Goal: Navigation & Orientation: Go to known website

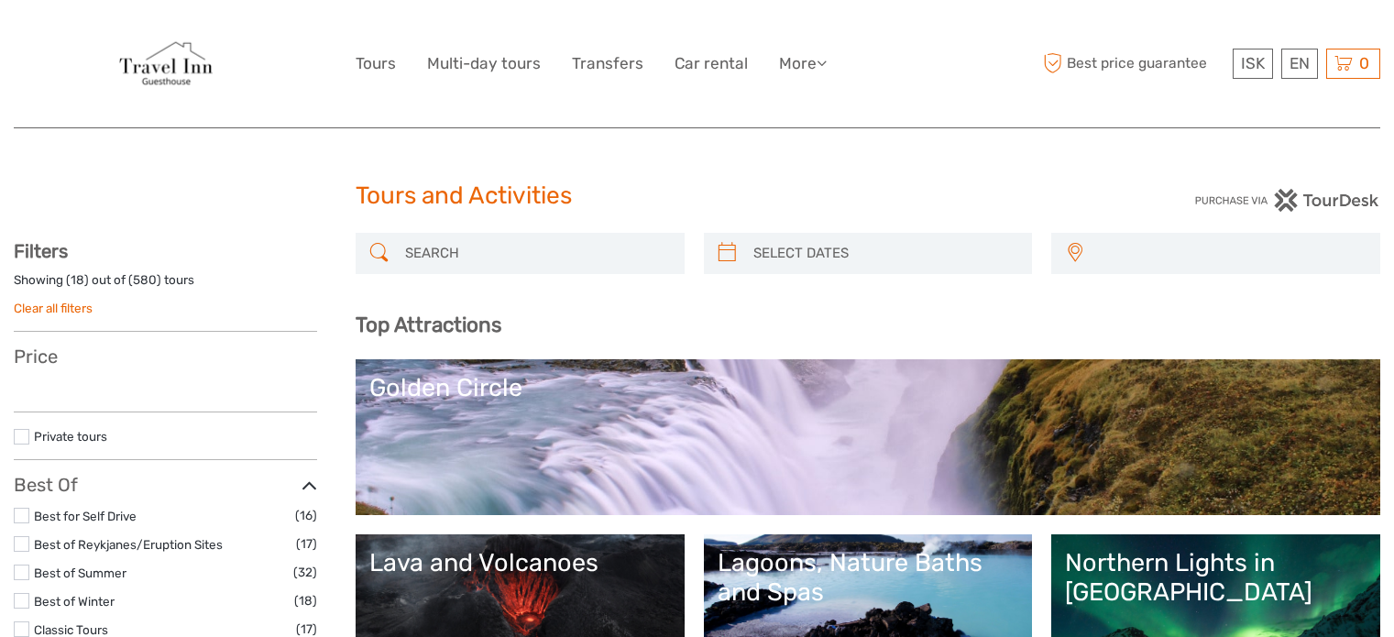
select select
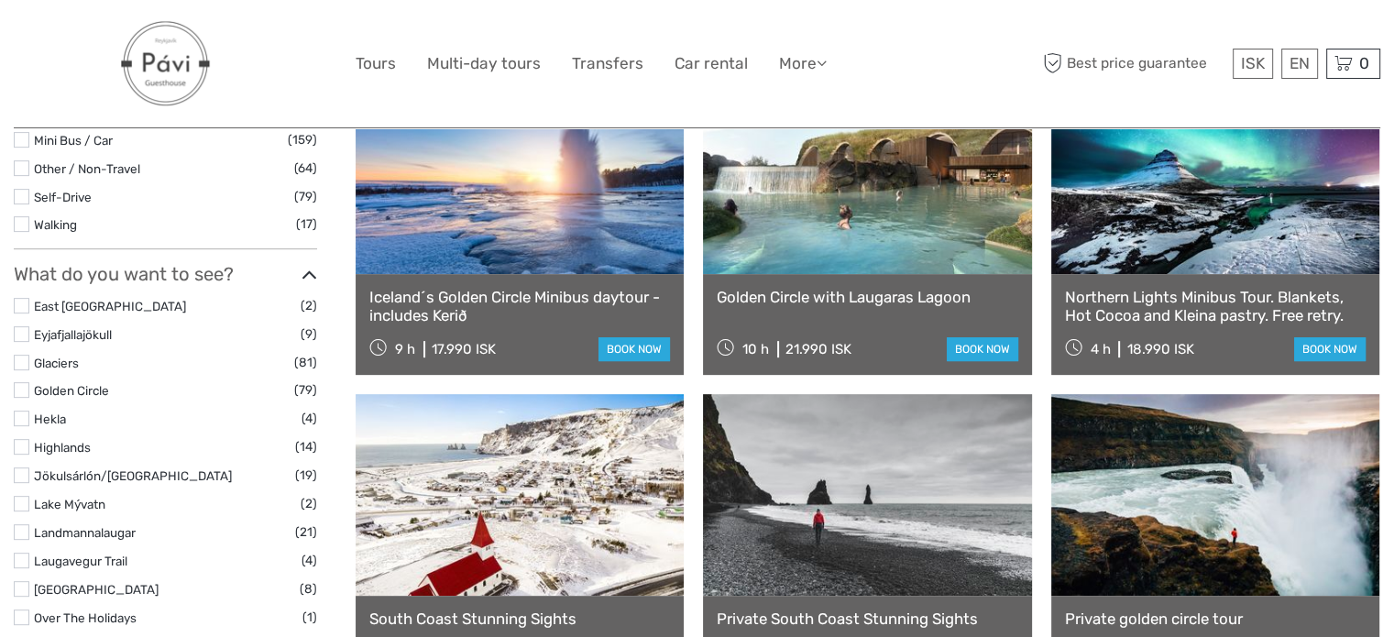
scroll to position [712, 0]
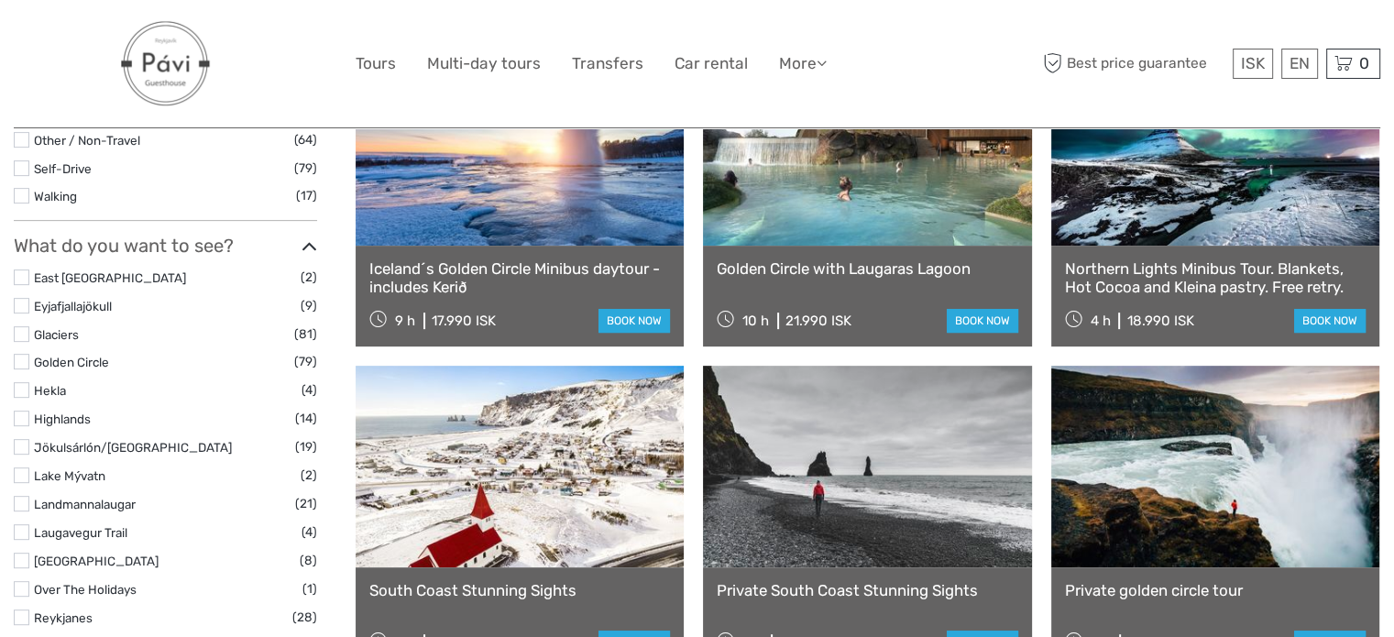
select select
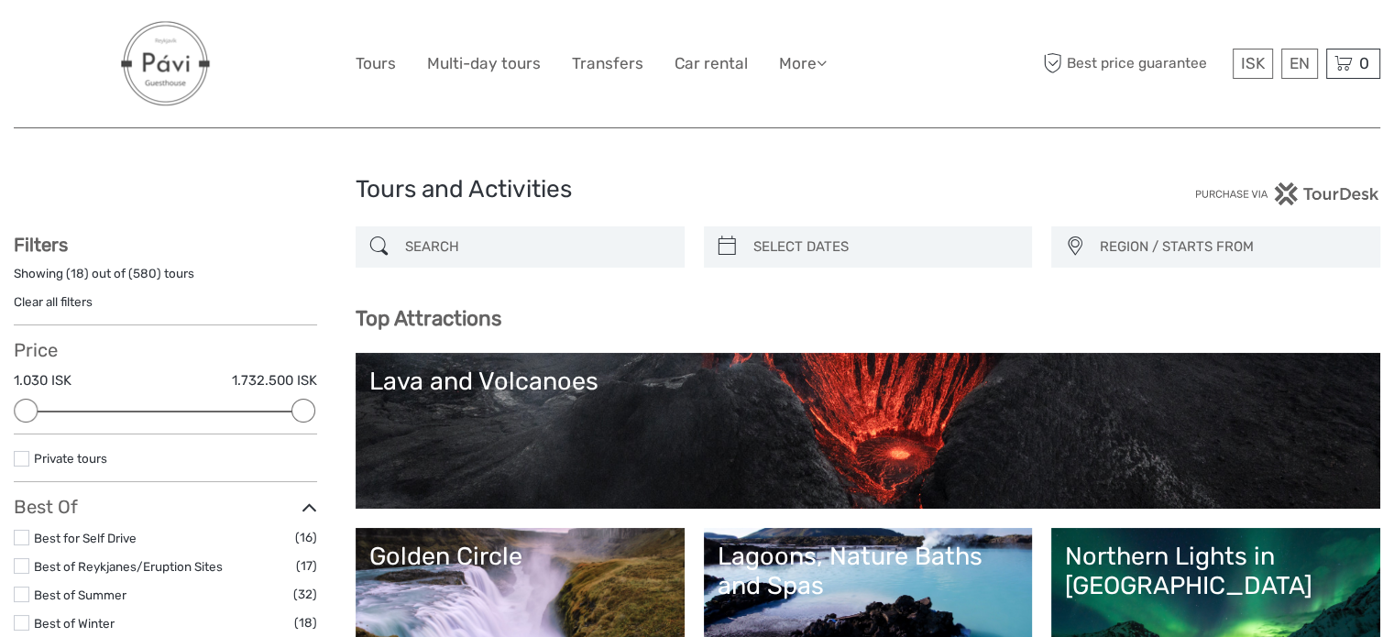
scroll to position [0, 0]
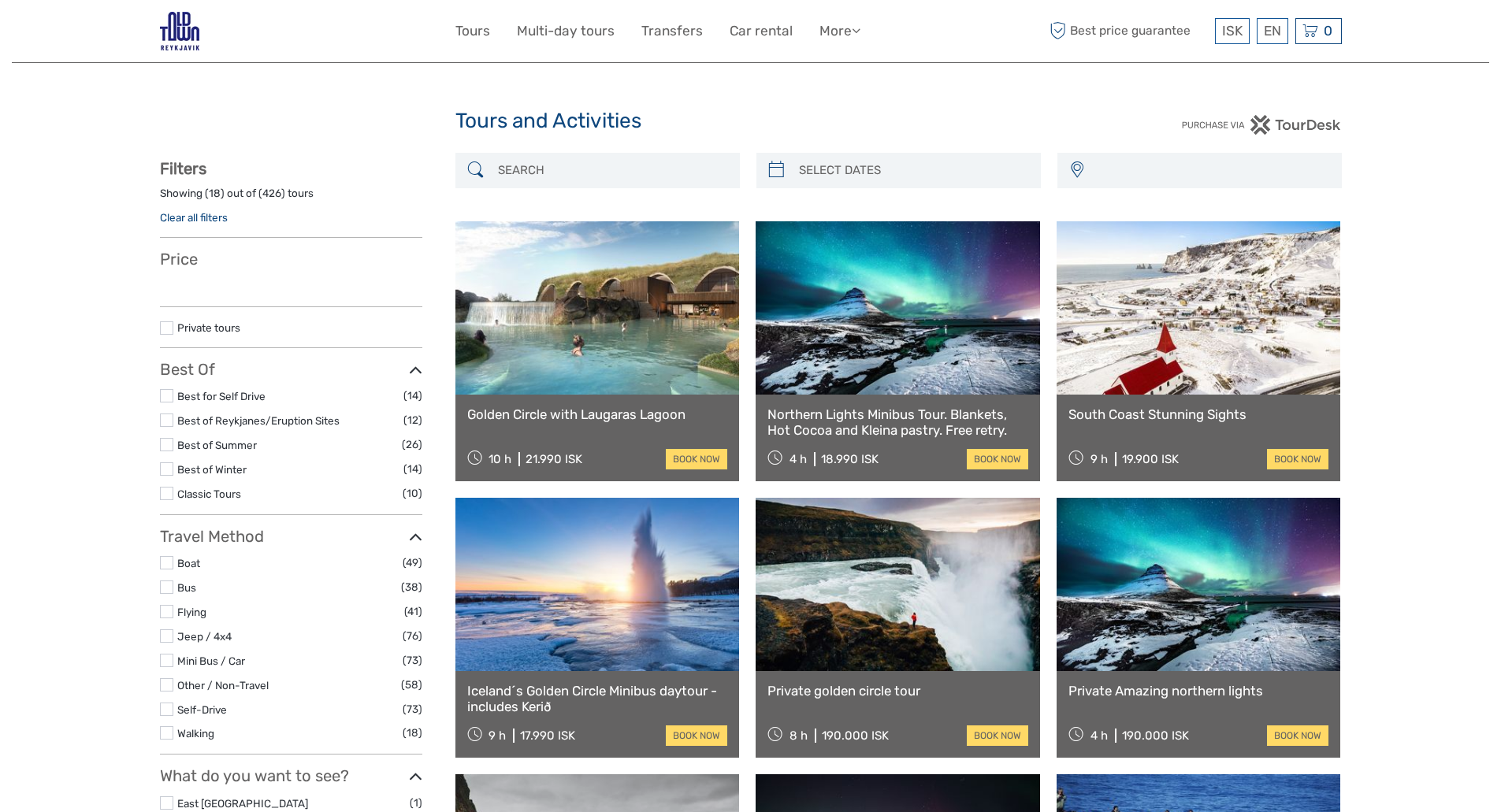
select select
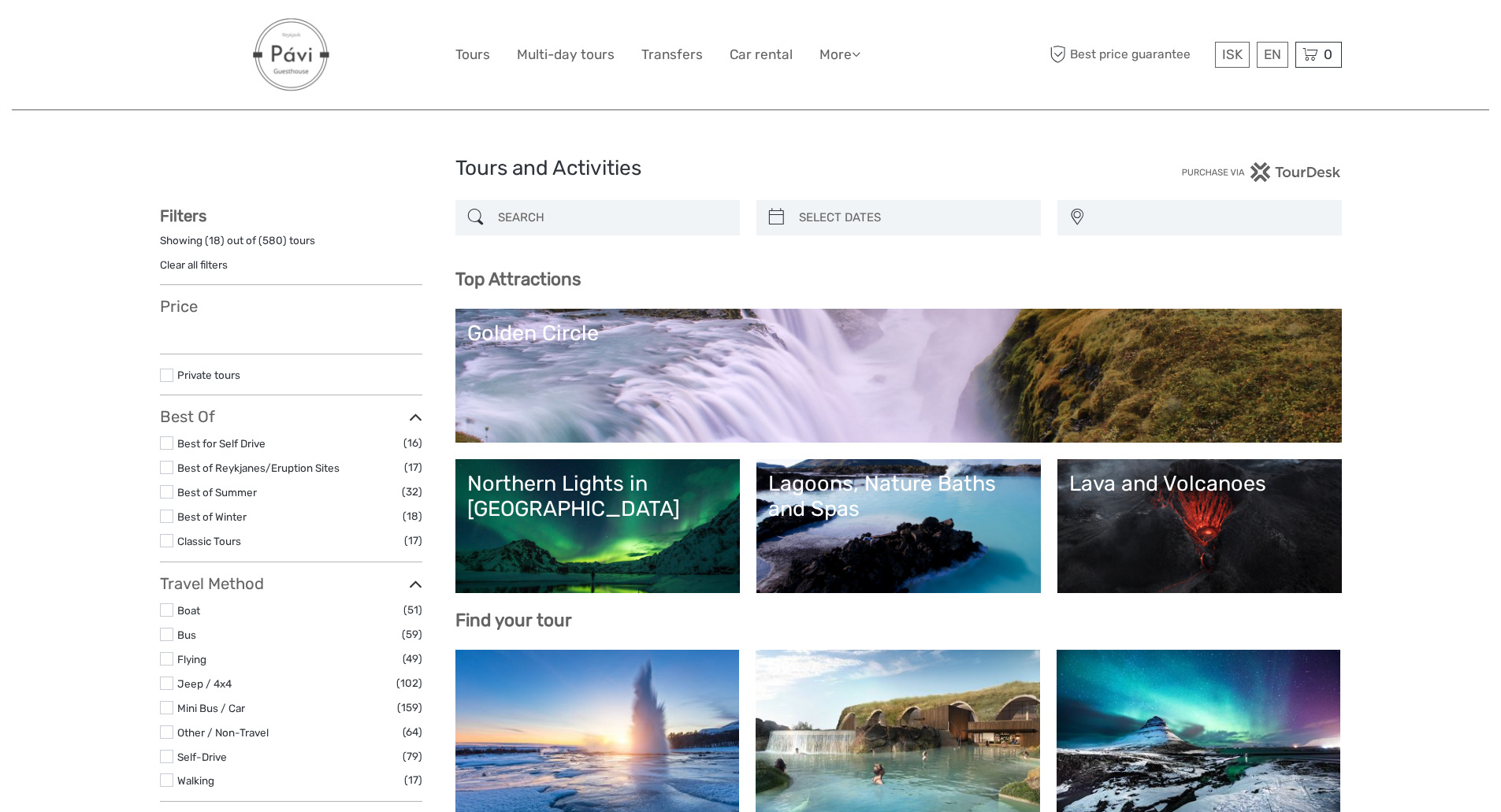
select select
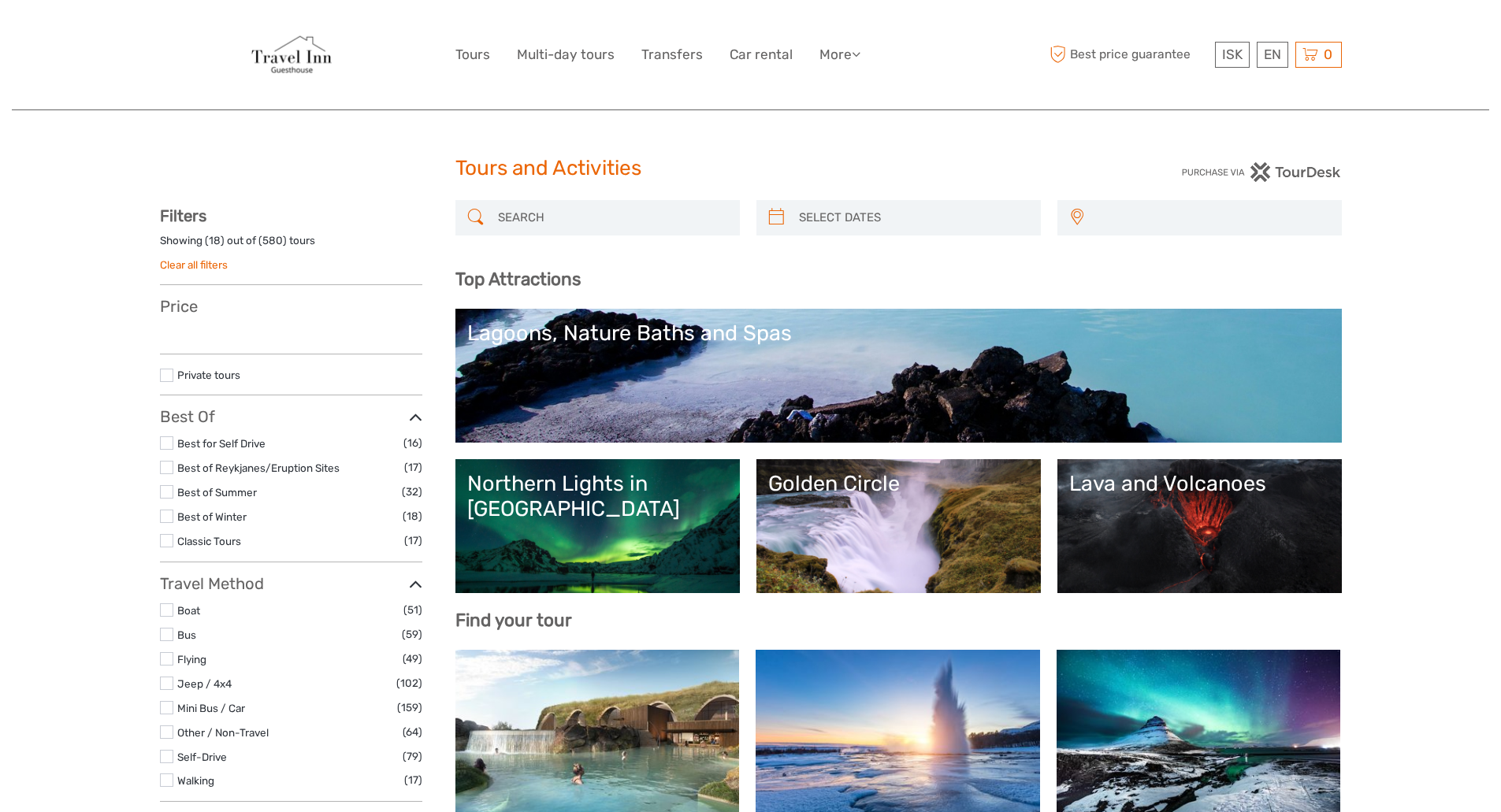
select select
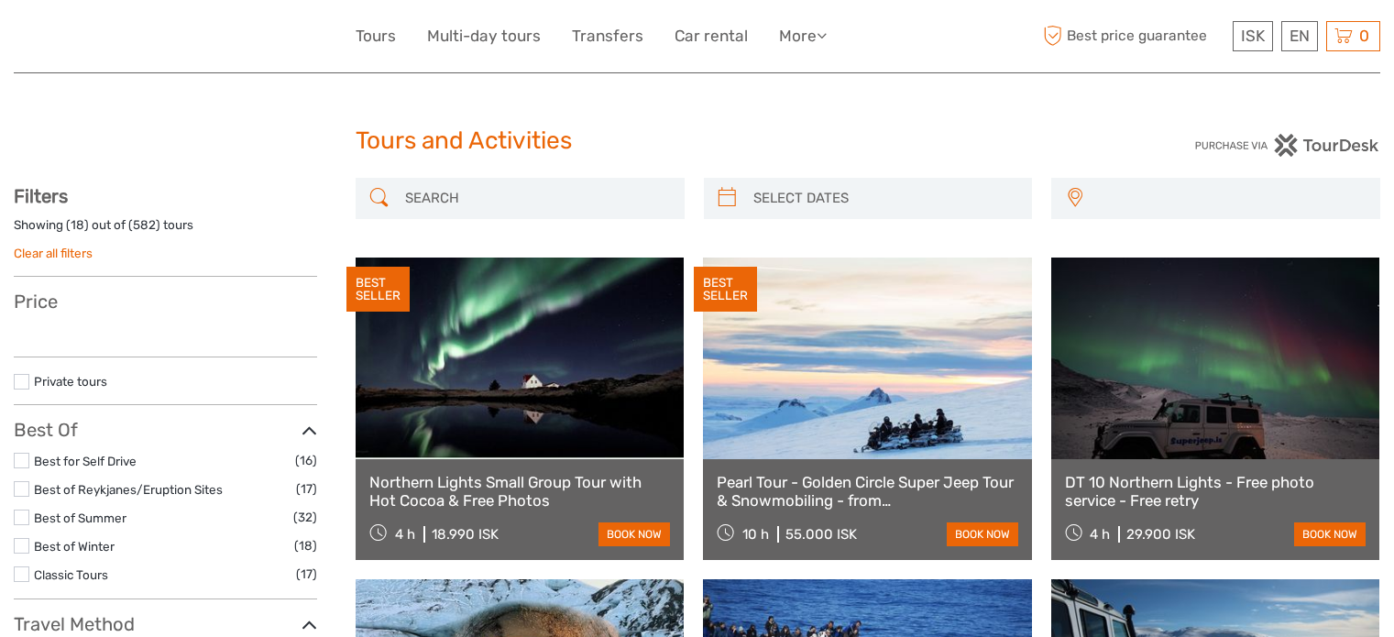
select select
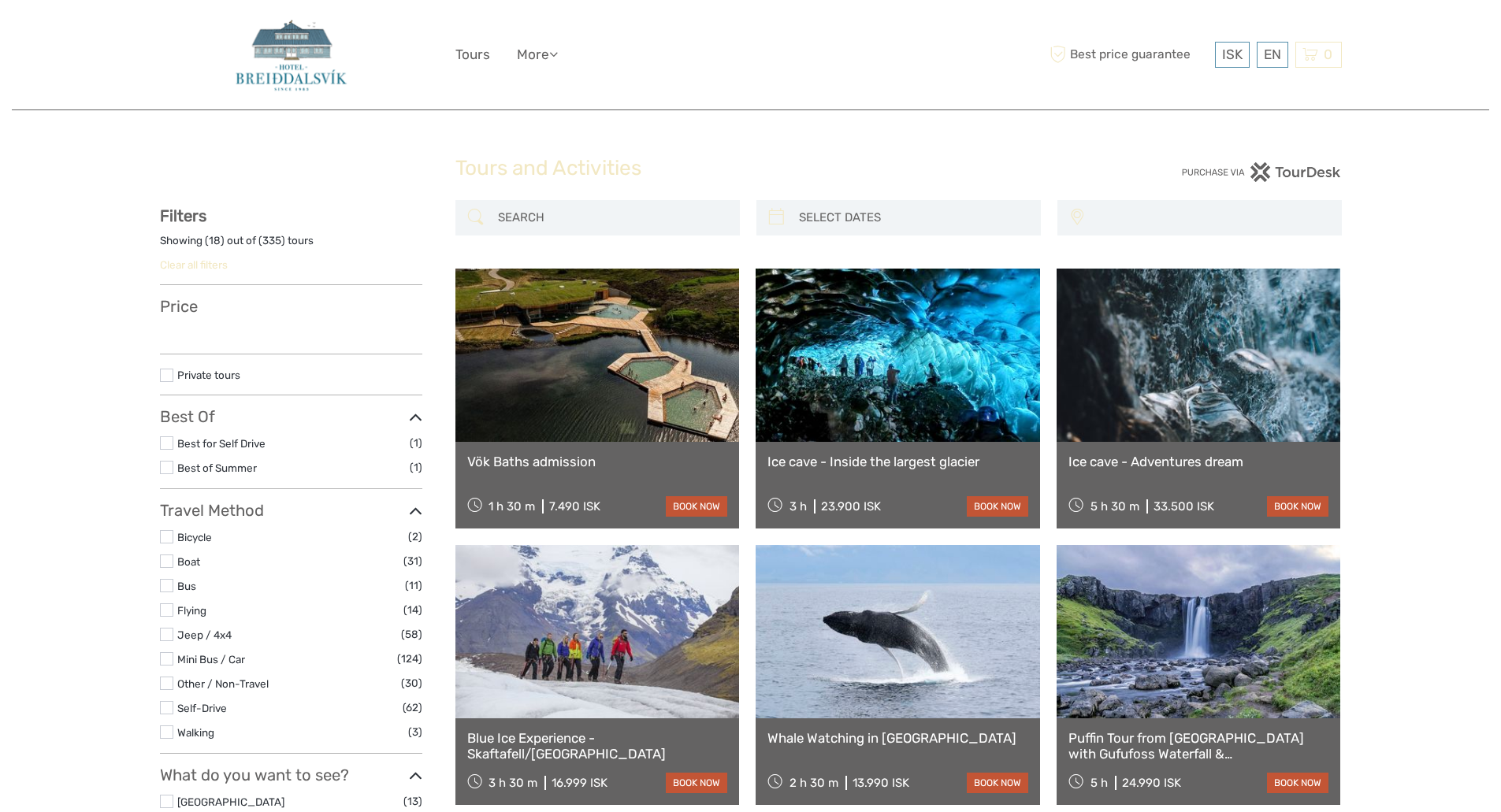
select select
